Goal: Task Accomplishment & Management: Manage account settings

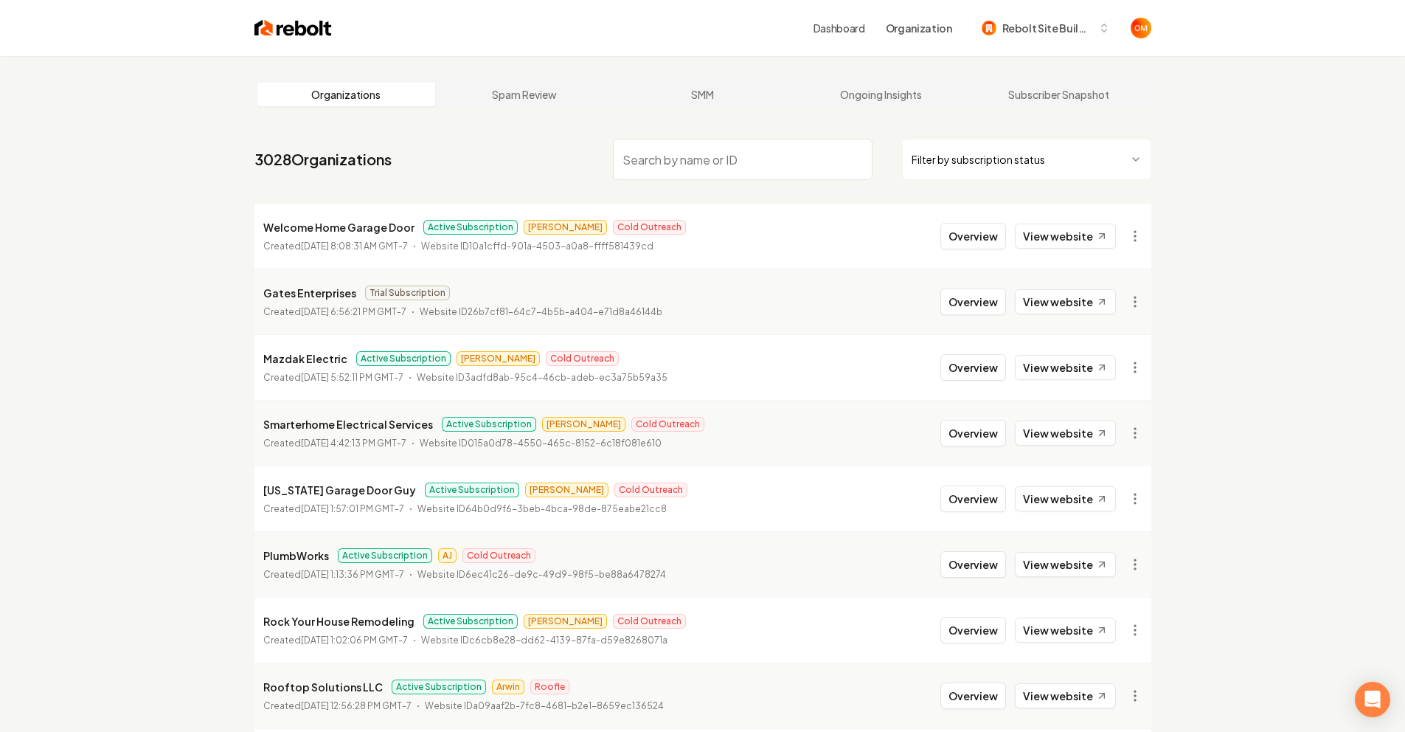
click at [305, 27] on img at bounding box center [292, 28] width 77 height 21
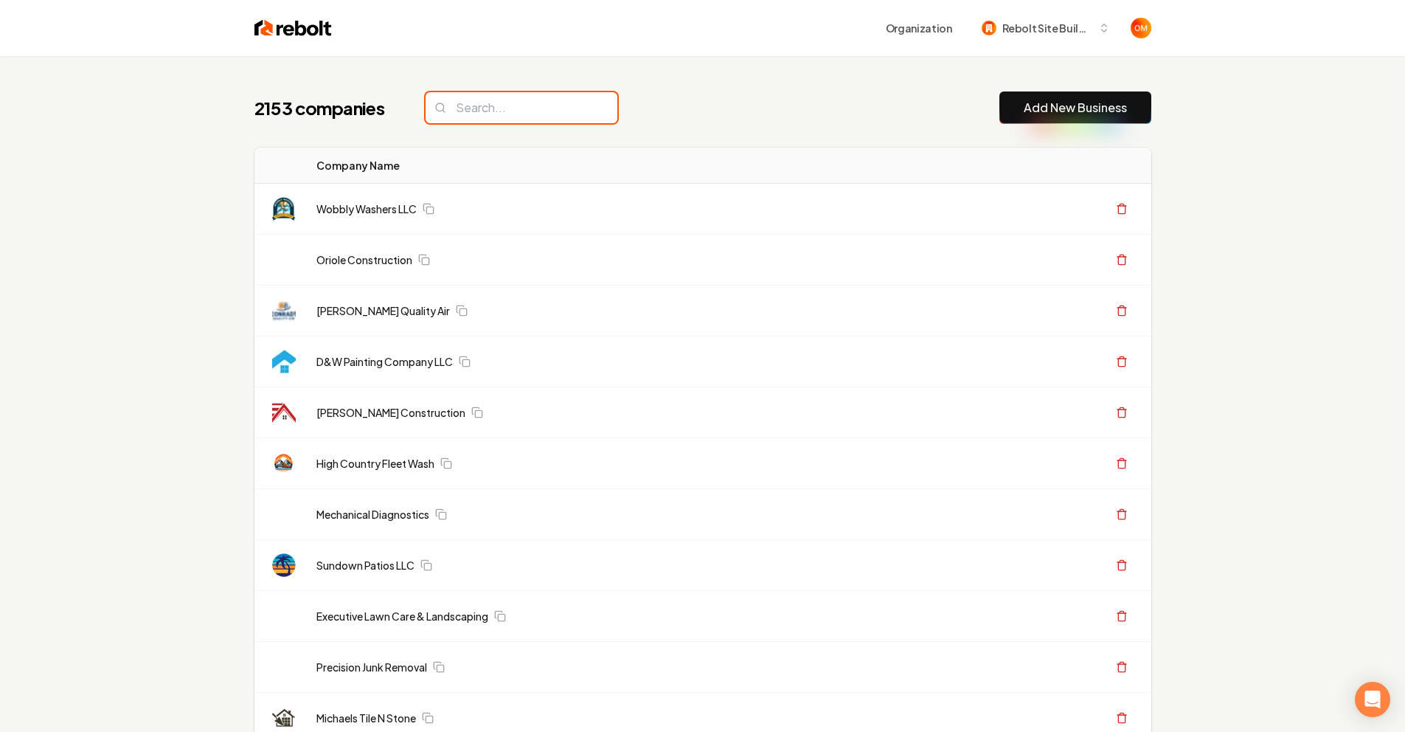
click at [529, 117] on input "search" at bounding box center [522, 107] width 192 height 31
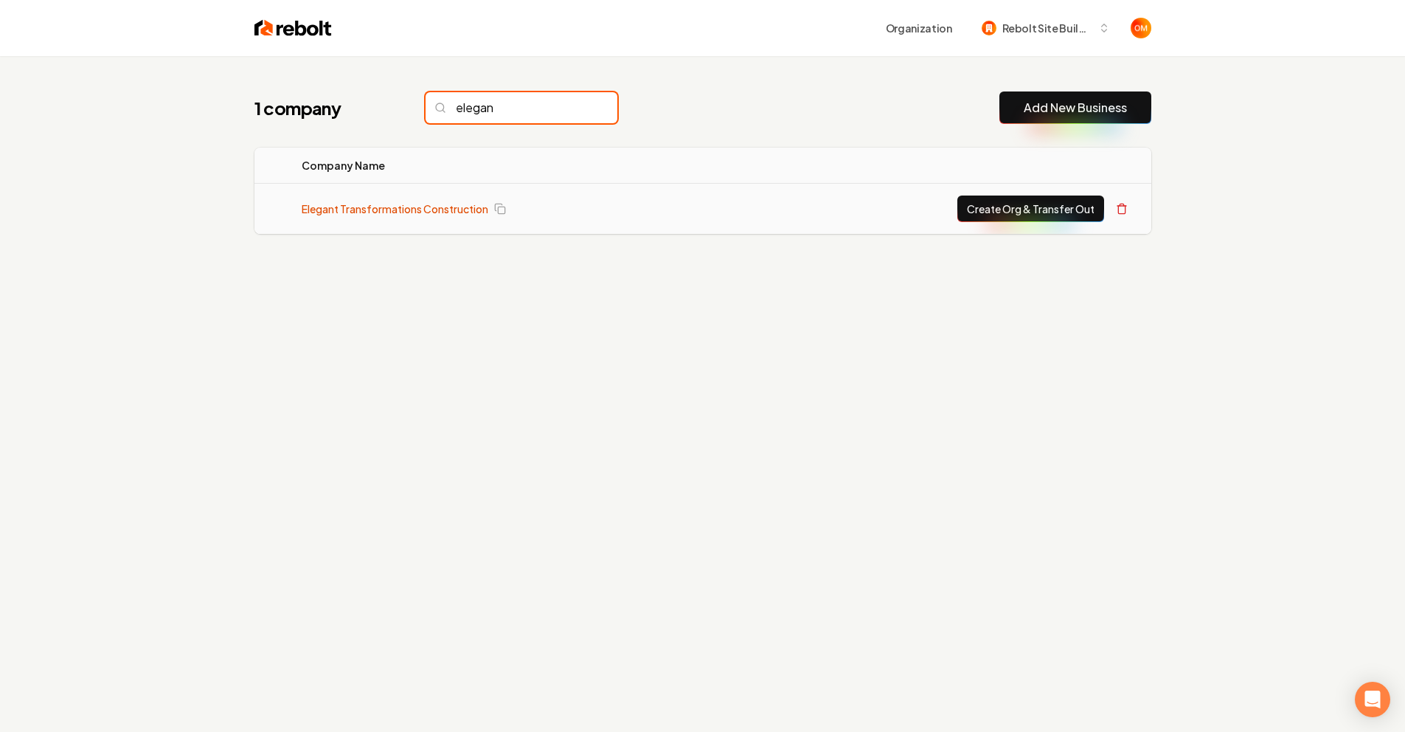
type input "elegan"
click at [401, 214] on link "Elegant Transformations Construction" at bounding box center [395, 208] width 187 height 15
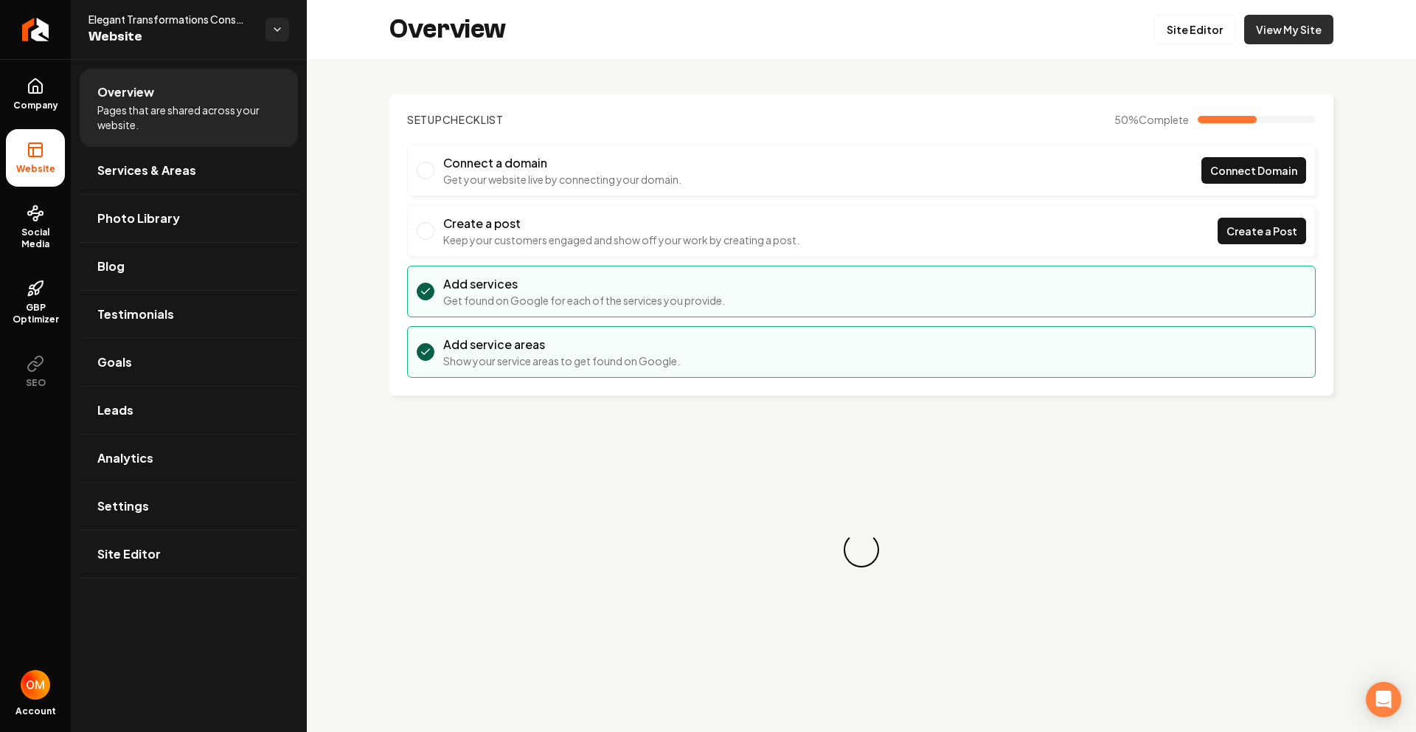
click at [1282, 44] on link "View My Site" at bounding box center [1288, 30] width 89 height 30
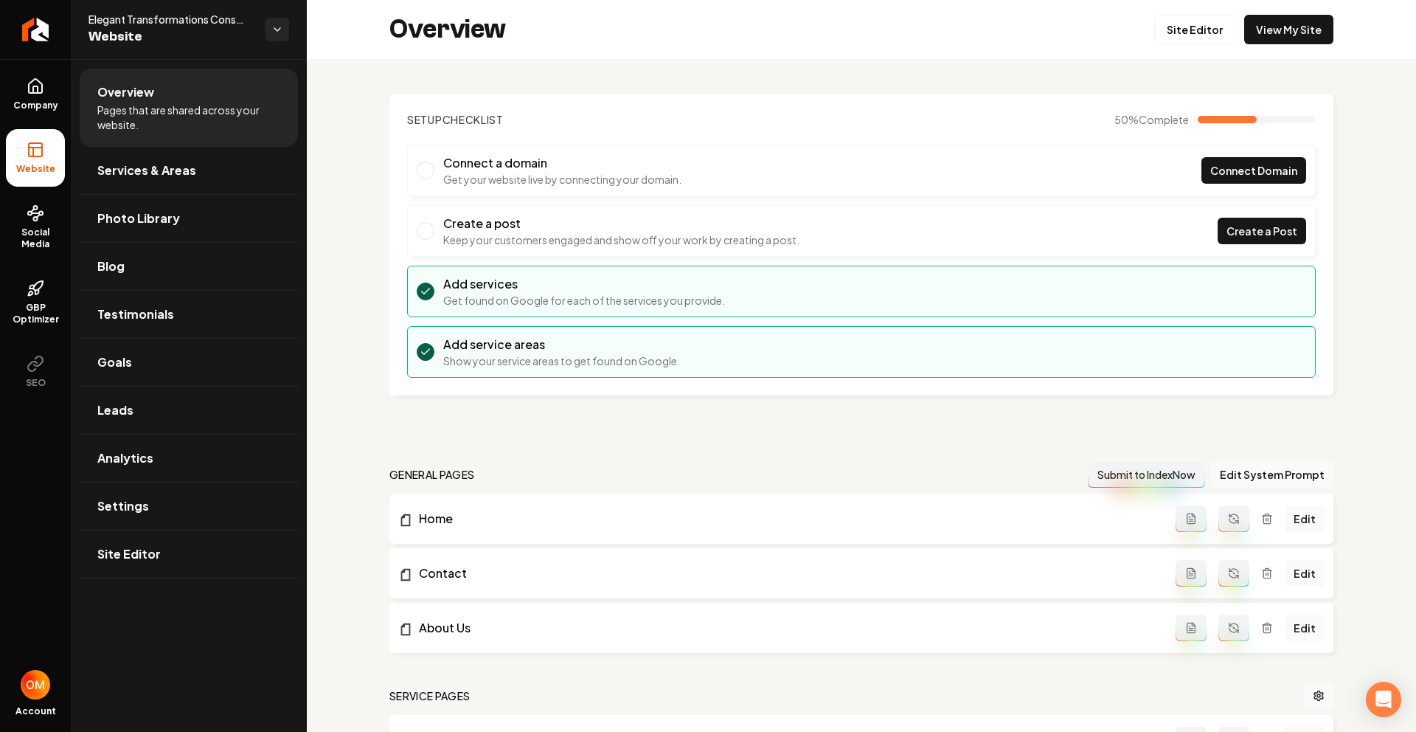
click at [284, 32] on html "Company Website Social Media GBP Optimizer SEO Account Elegant Transformations …" at bounding box center [708, 366] width 1416 height 732
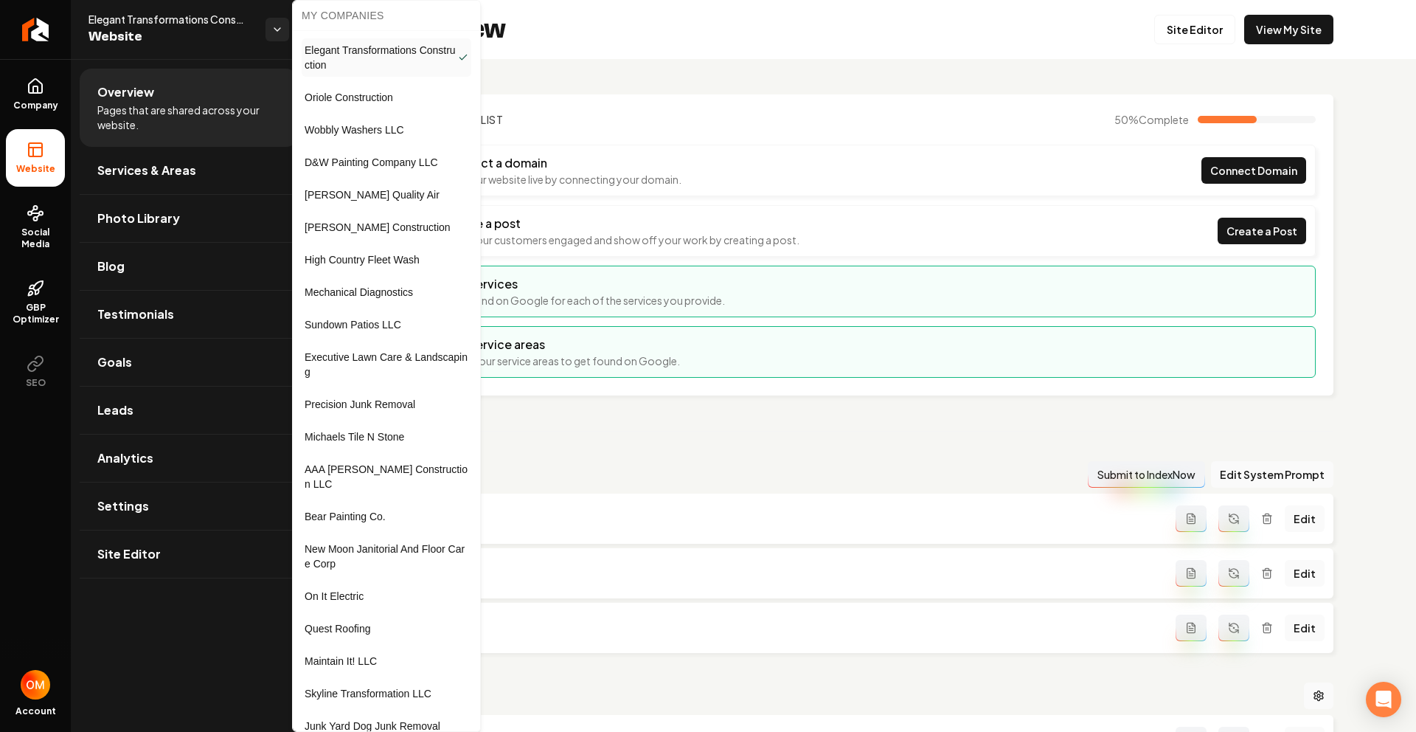
click at [45, 27] on html "Company Website Social Media GBP Optimizer SEO Account Elegant Transformations …" at bounding box center [708, 366] width 1416 height 732
click at [36, 25] on icon "Return to dashboard" at bounding box center [36, 30] width 24 height 24
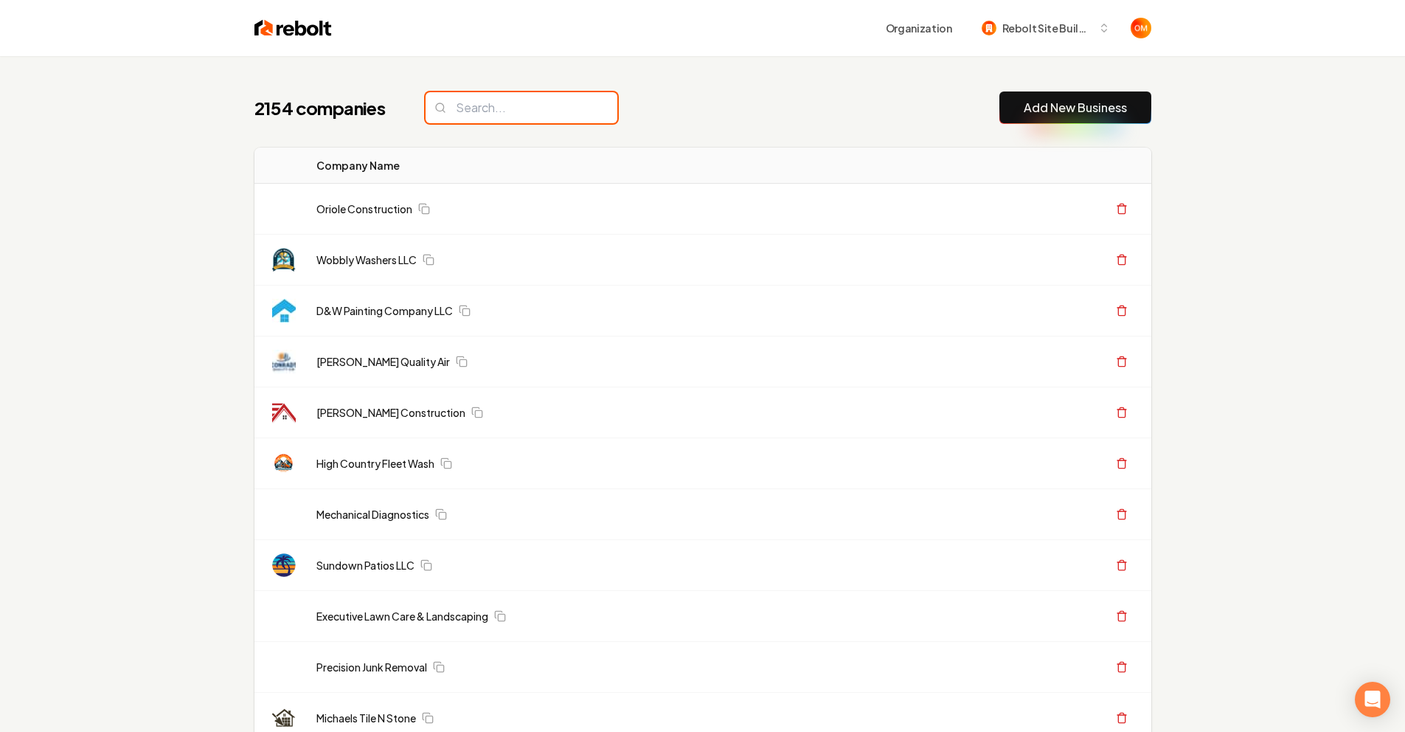
click at [547, 113] on input "search" at bounding box center [522, 107] width 192 height 31
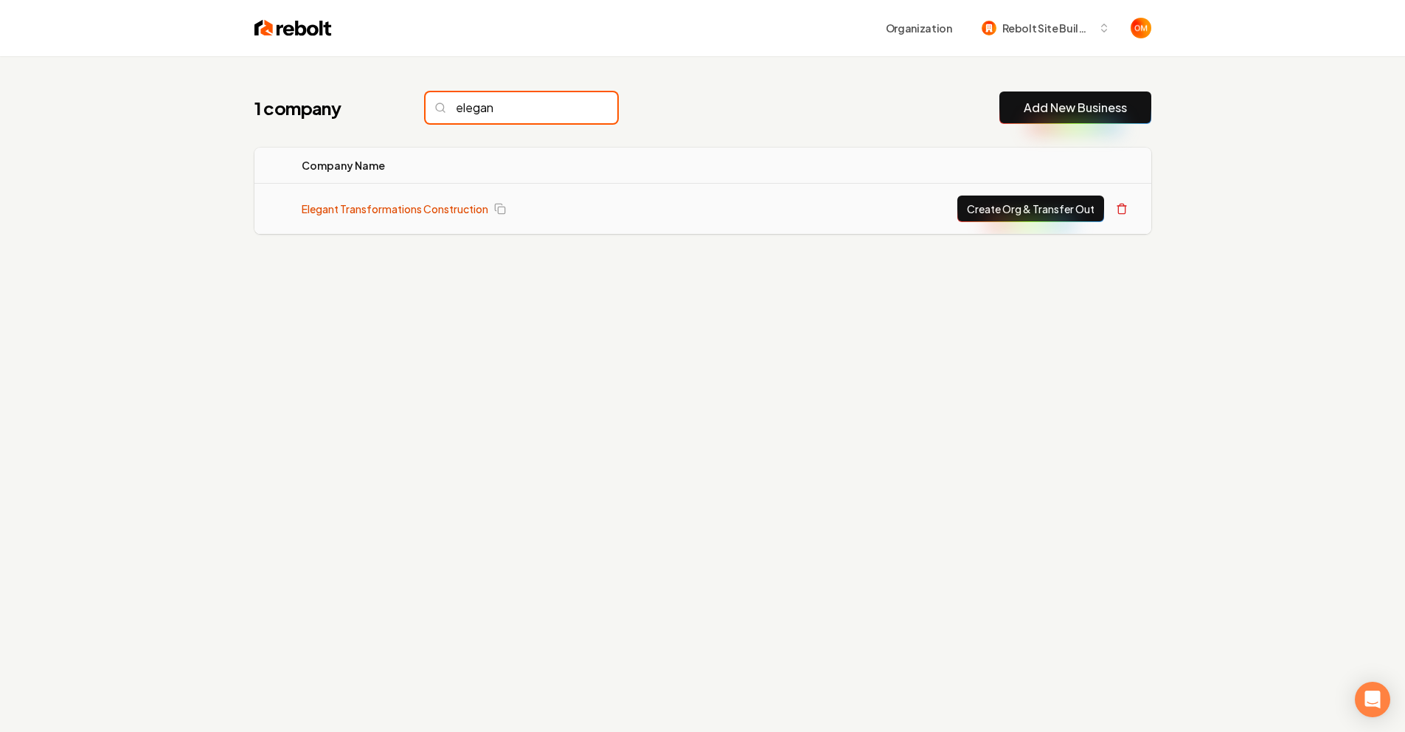
type input "elegan"
copy link "Elegant Transformations Construction"
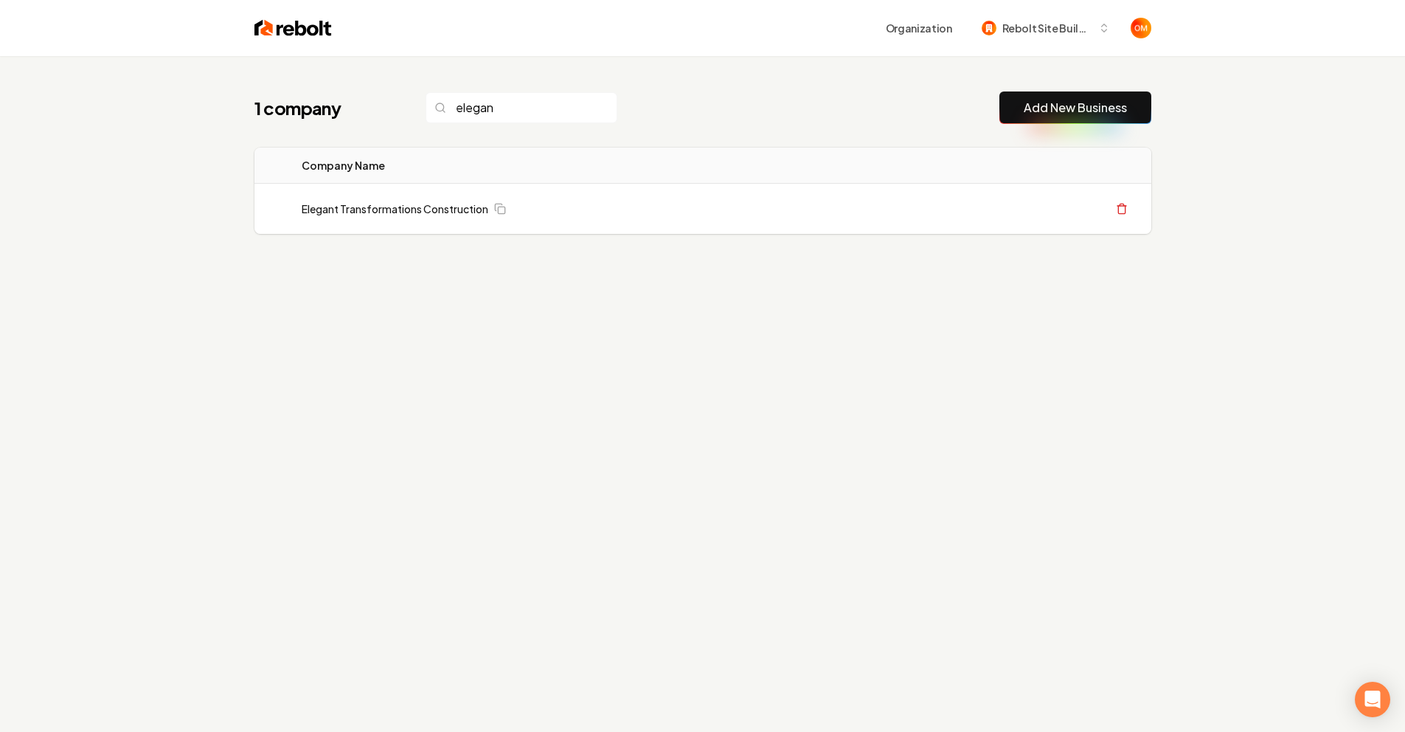
click at [1285, 136] on div "1 company elegan Add New Business Logo Company Name Actions Elegant Transformat…" at bounding box center [702, 422] width 1405 height 732
click at [577, 105] on input "elegan" at bounding box center [522, 107] width 192 height 31
click at [575, 107] on input "elegan" at bounding box center [522, 107] width 192 height 31
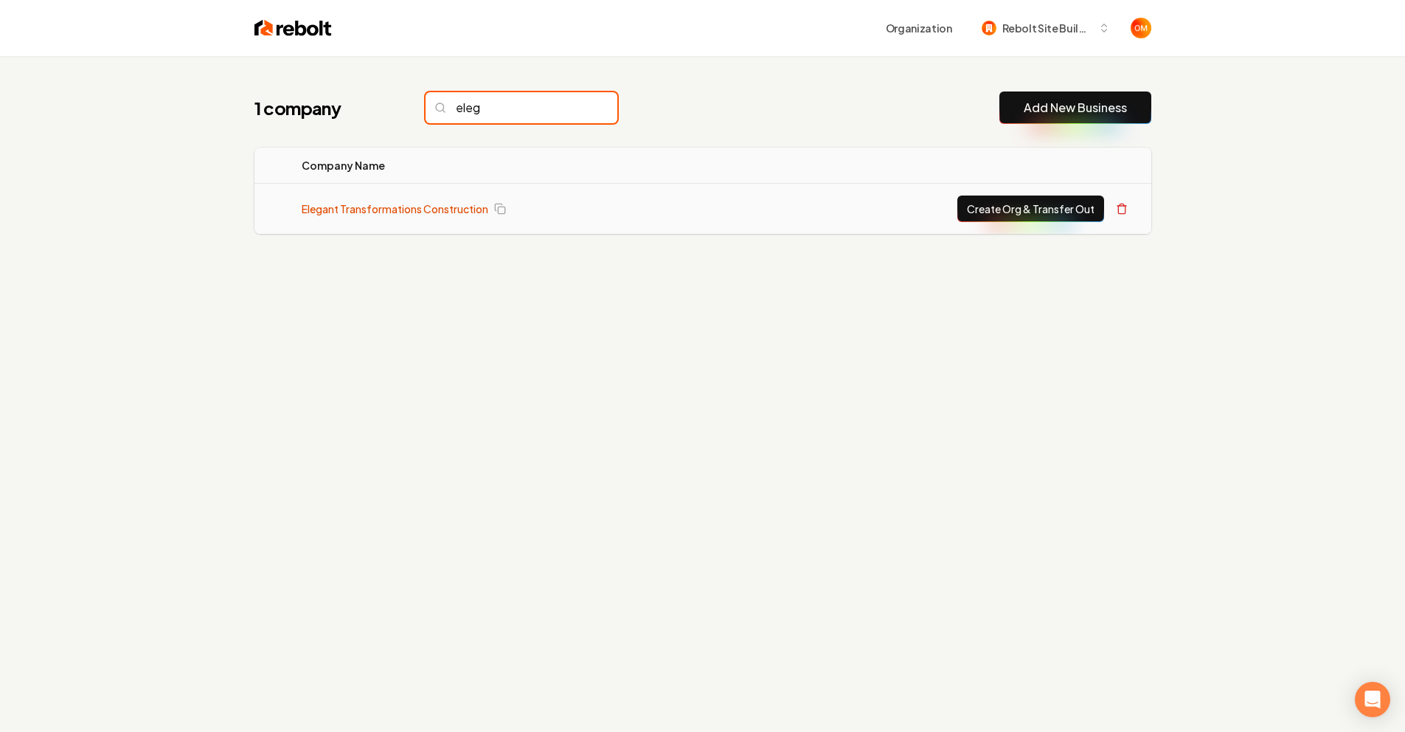
type input "eleg"
click at [399, 205] on link "Elegant Transformations Construction" at bounding box center [395, 208] width 187 height 15
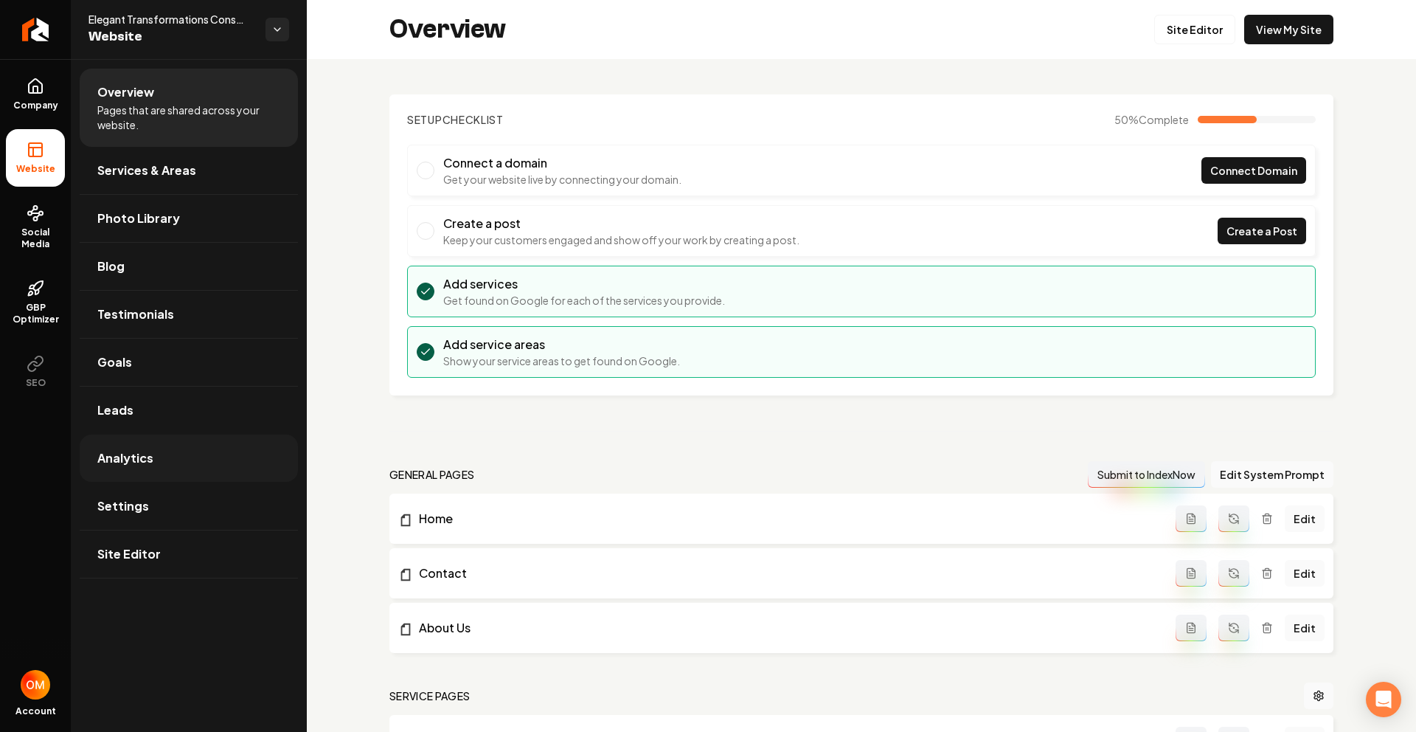
click at [177, 461] on link "Analytics" at bounding box center [189, 457] width 218 height 47
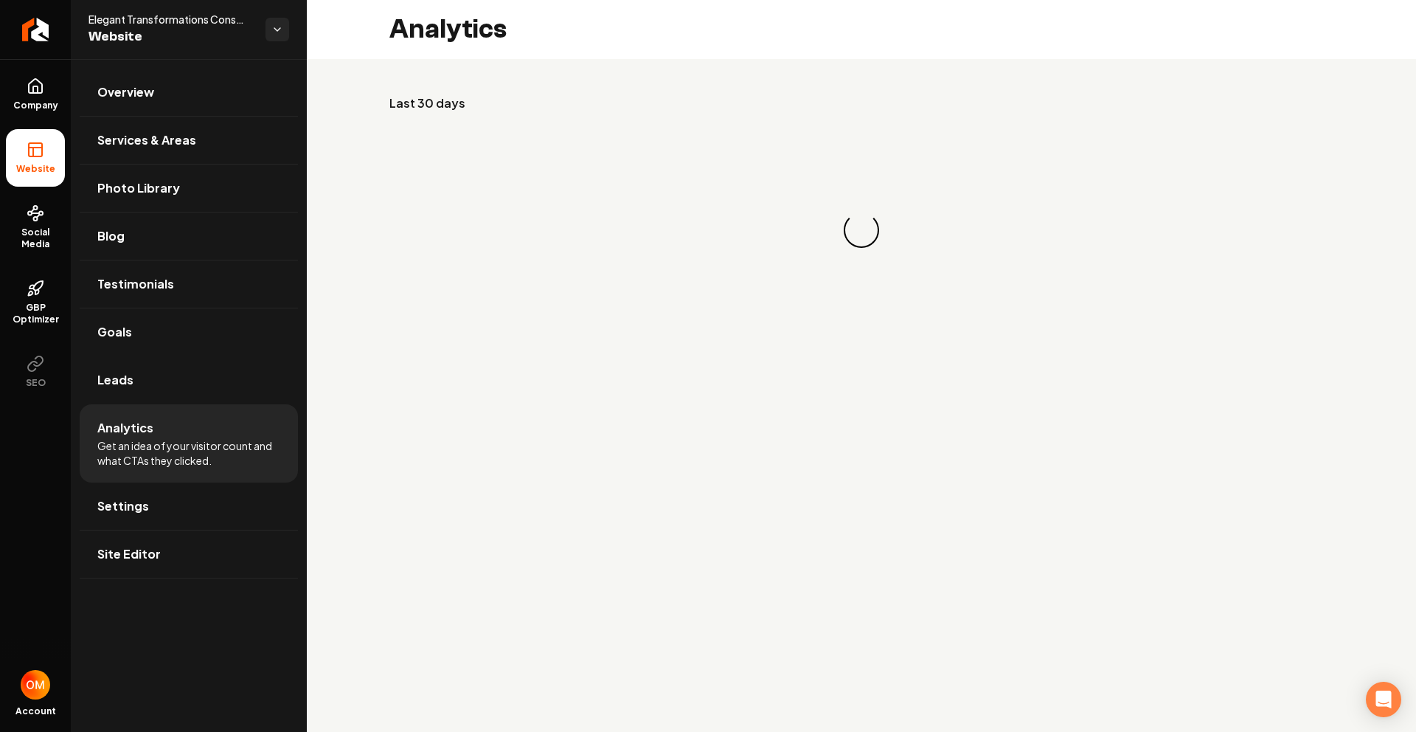
click at [158, 366] on link "Leads" at bounding box center [189, 379] width 218 height 47
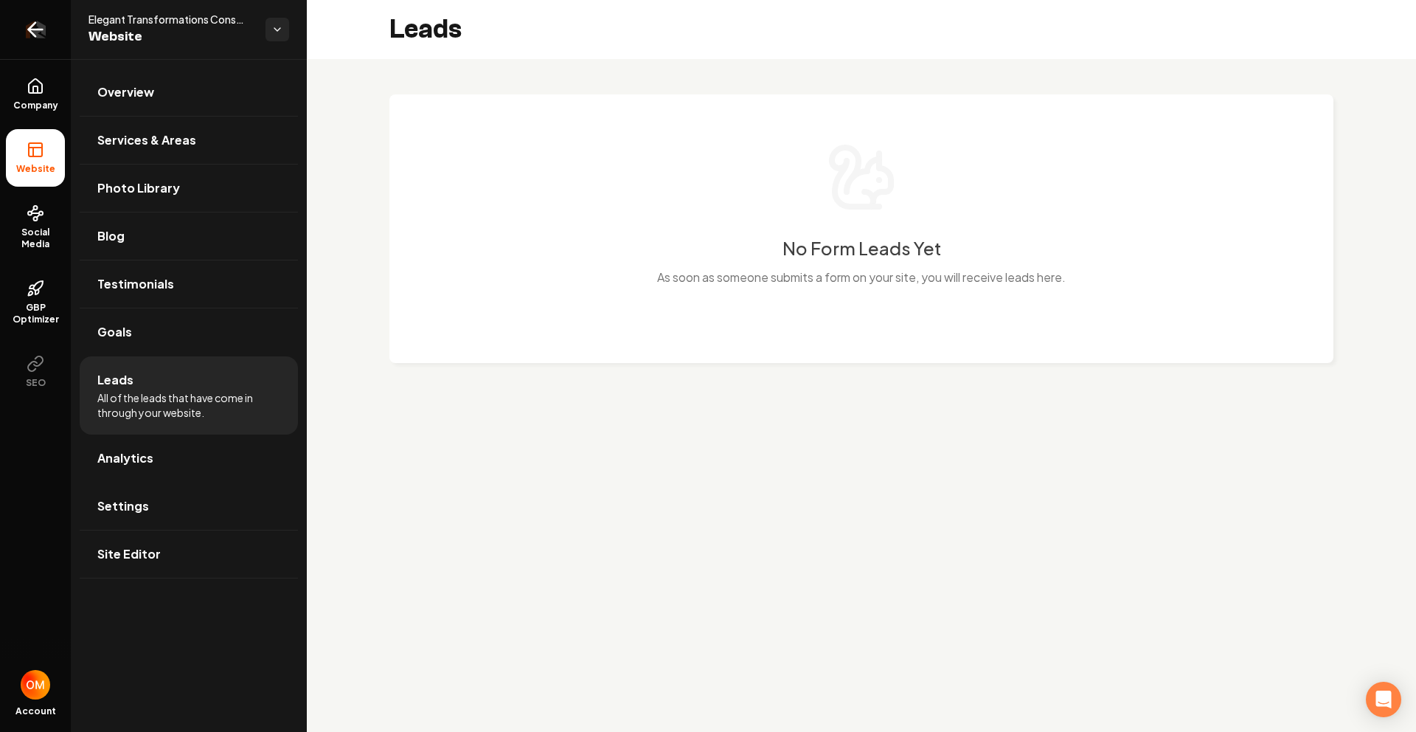
click at [45, 22] on icon "Return to dashboard" at bounding box center [36, 30] width 24 height 24
